Goal: Transaction & Acquisition: Download file/media

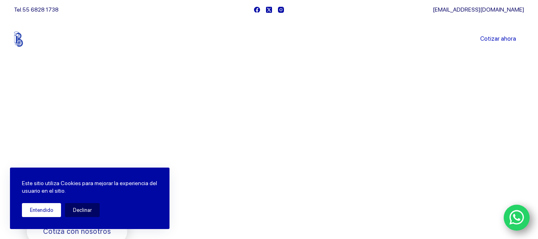
click at [46, 211] on button "Entendido" at bounding box center [41, 210] width 39 height 14
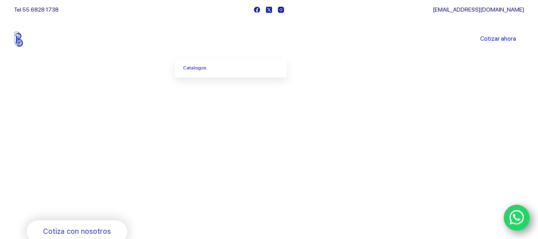
click at [218, 38] on span "Menu Principal" at bounding box center [217, 39] width 10 height 10
click at [210, 69] on link "Catalogos" at bounding box center [231, 68] width 112 height 18
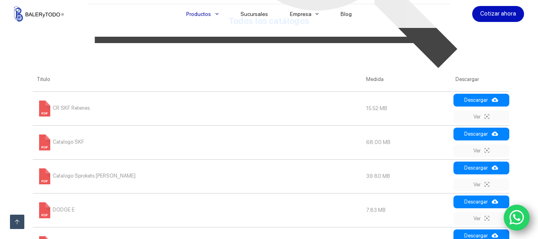
scroll to position [378, 0]
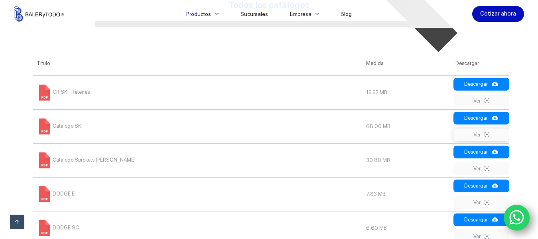
click at [482, 135] on link "Ver" at bounding box center [482, 134] width 56 height 13
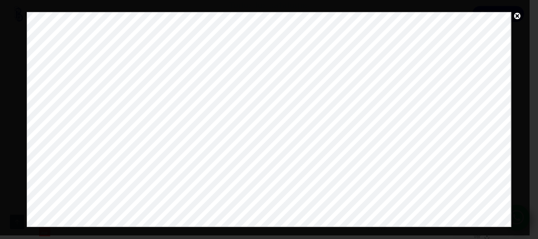
scroll to position [0, 0]
